Goal: Task Accomplishment & Management: Complete application form

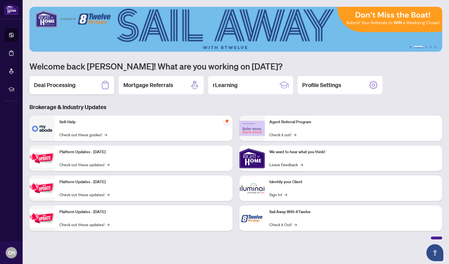
click at [85, 86] on div "Deal Processing" at bounding box center [71, 85] width 85 height 18
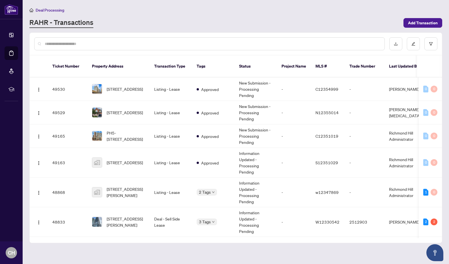
click at [104, 40] on div at bounding box center [209, 43] width 350 height 13
click at [104, 43] on input "text" at bounding box center [212, 44] width 335 height 6
type input "****"
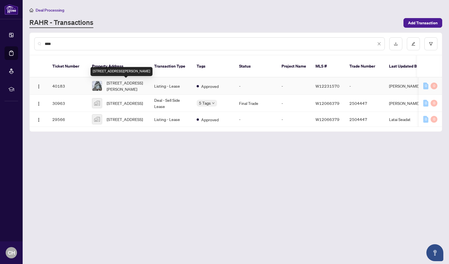
click at [118, 83] on span "[STREET_ADDRESS][PERSON_NAME]" at bounding box center [126, 86] width 38 height 12
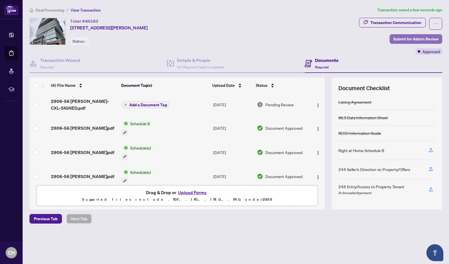
click at [435, 38] on span "Submit for Admin Review" at bounding box center [415, 39] width 45 height 9
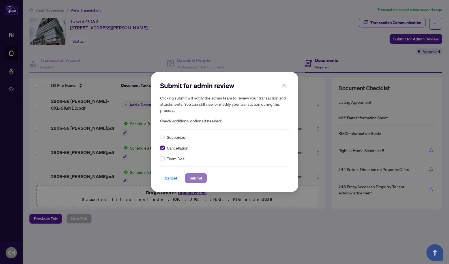
click at [190, 179] on span "Submit" at bounding box center [196, 178] width 13 height 9
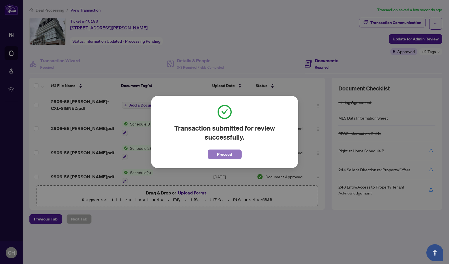
click at [232, 156] on button "Proceed" at bounding box center [225, 155] width 34 height 10
